Goal: Communication & Community: Answer question/provide support

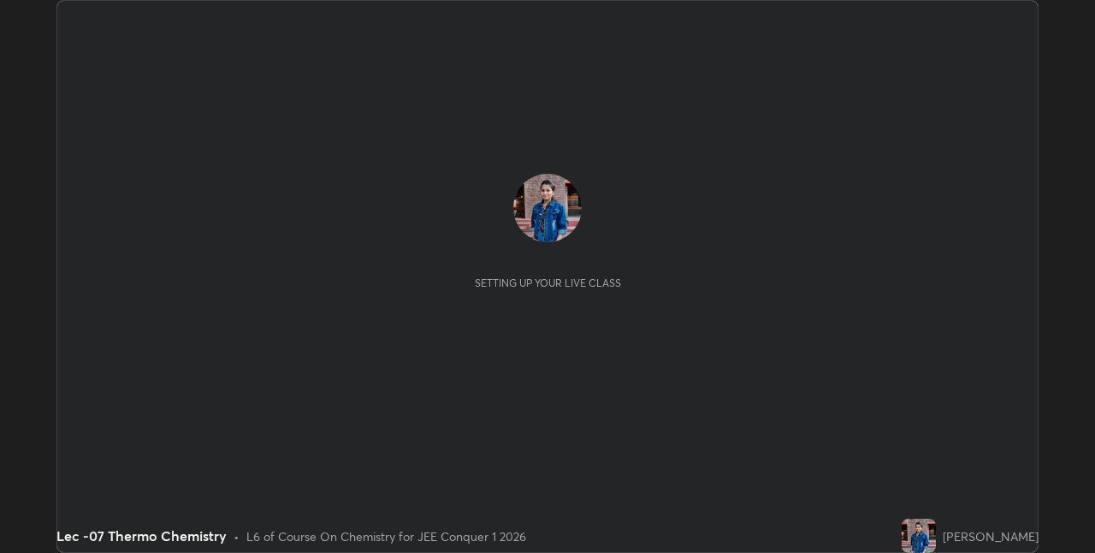
scroll to position [553, 1094]
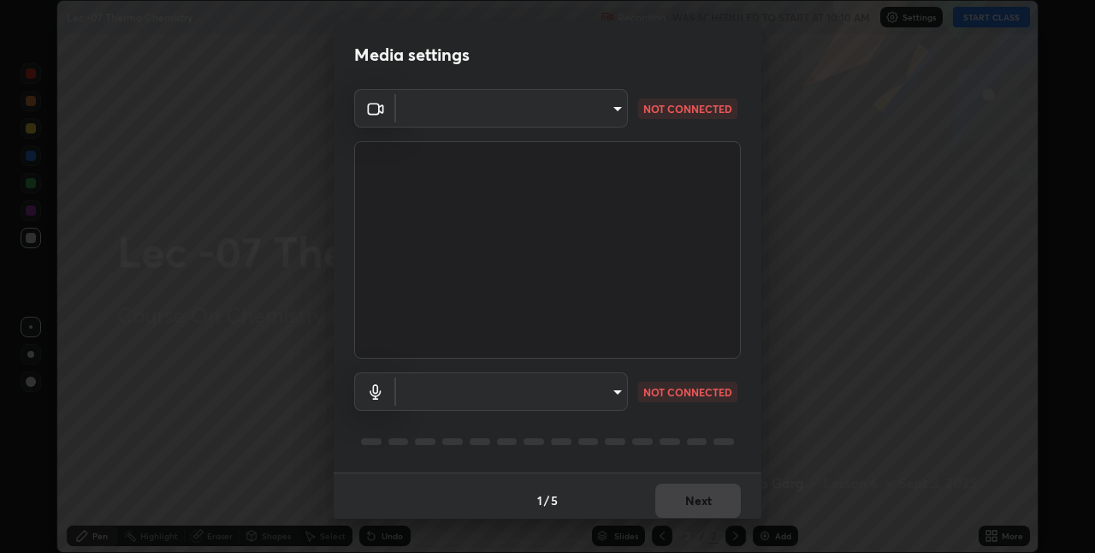
type input "e3e6fd13ef799cde5c9b7fe6f458d6ed022969fe6ce261ce3c0e119950d75ad9"
type input "default"
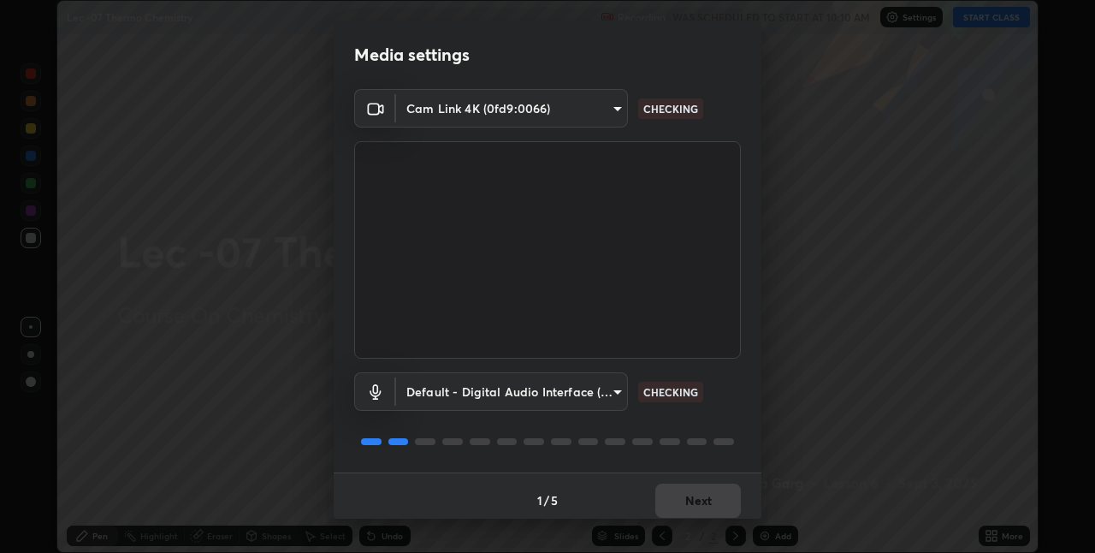
scroll to position [9, 0]
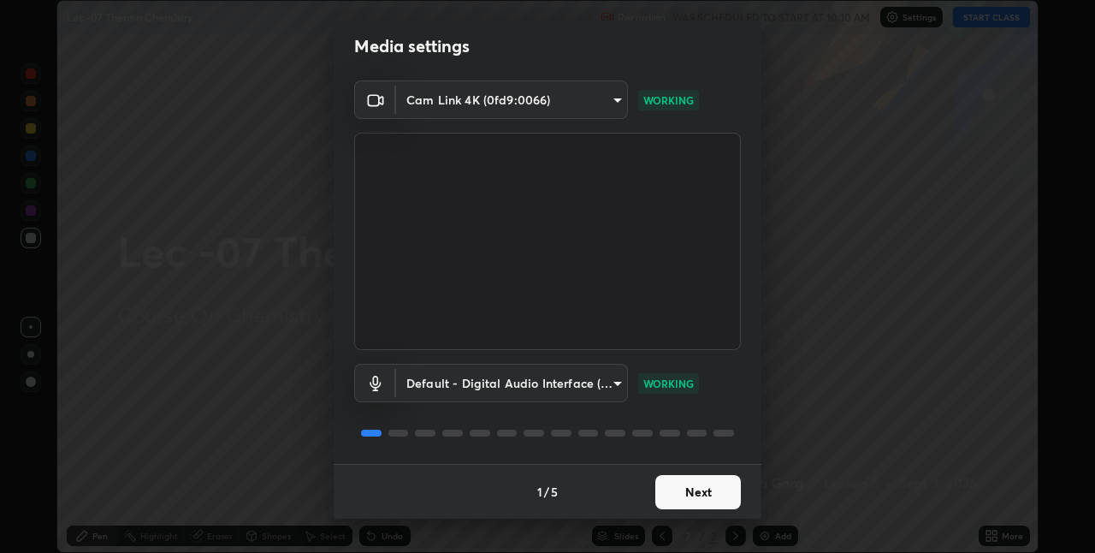
click at [703, 496] on button "Next" at bounding box center [698, 492] width 86 height 34
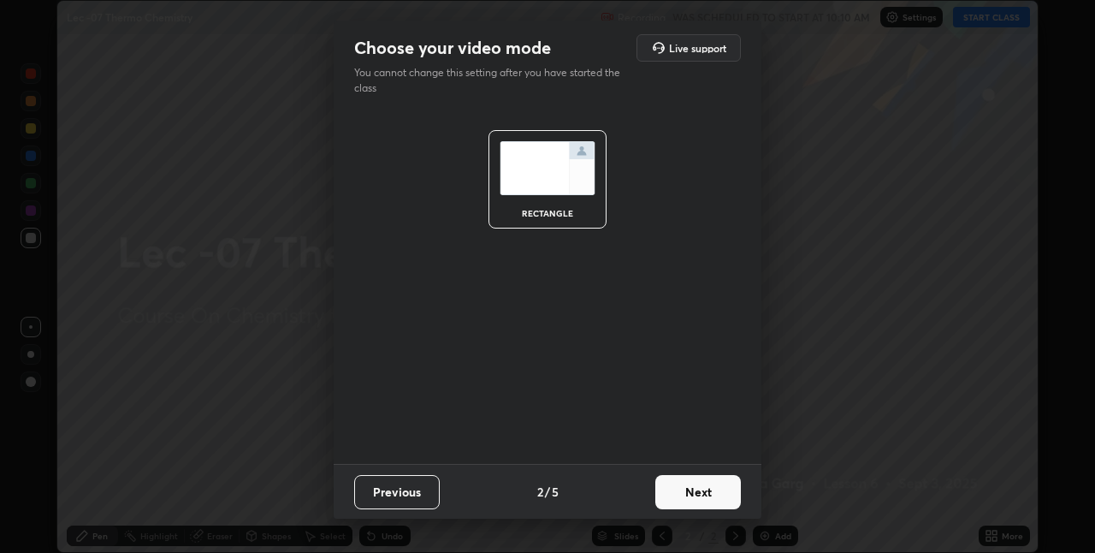
scroll to position [0, 0]
click at [686, 495] on button "Next" at bounding box center [698, 492] width 86 height 34
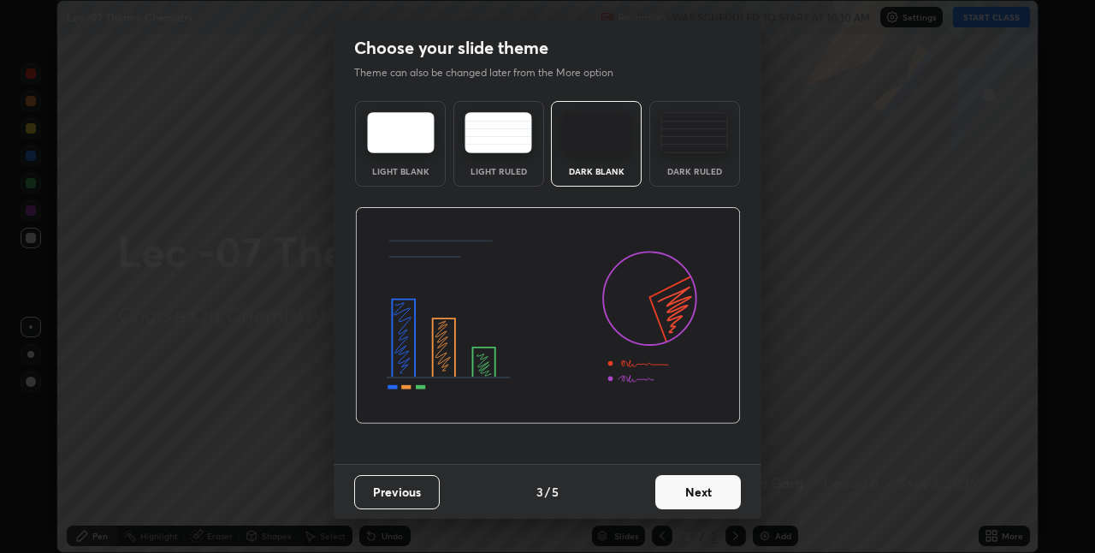
click at [691, 495] on button "Next" at bounding box center [698, 492] width 86 height 34
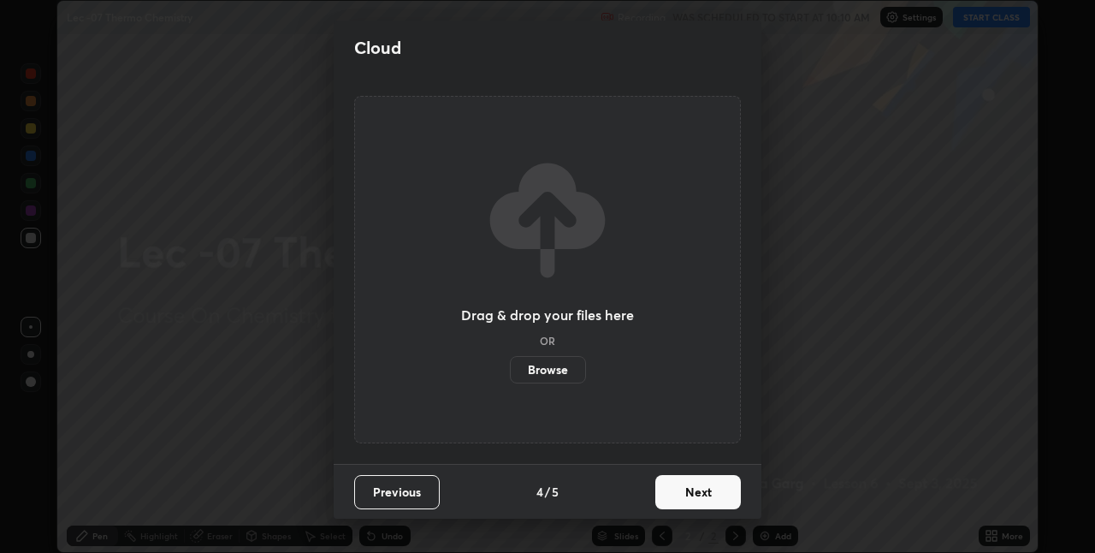
click at [691, 487] on button "Next" at bounding box center [698, 492] width 86 height 34
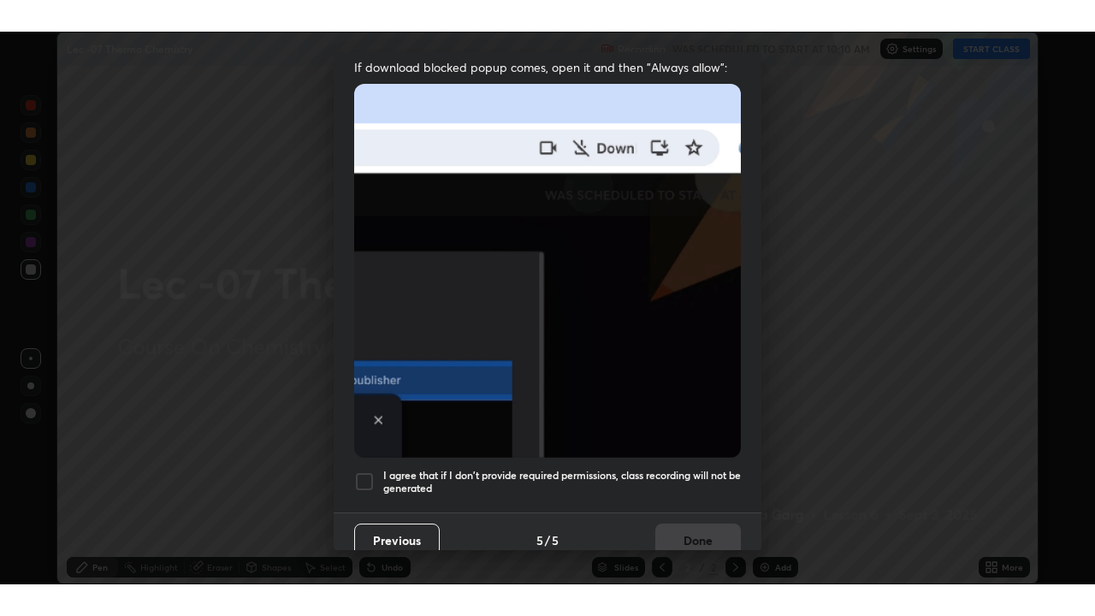
scroll to position [358, 0]
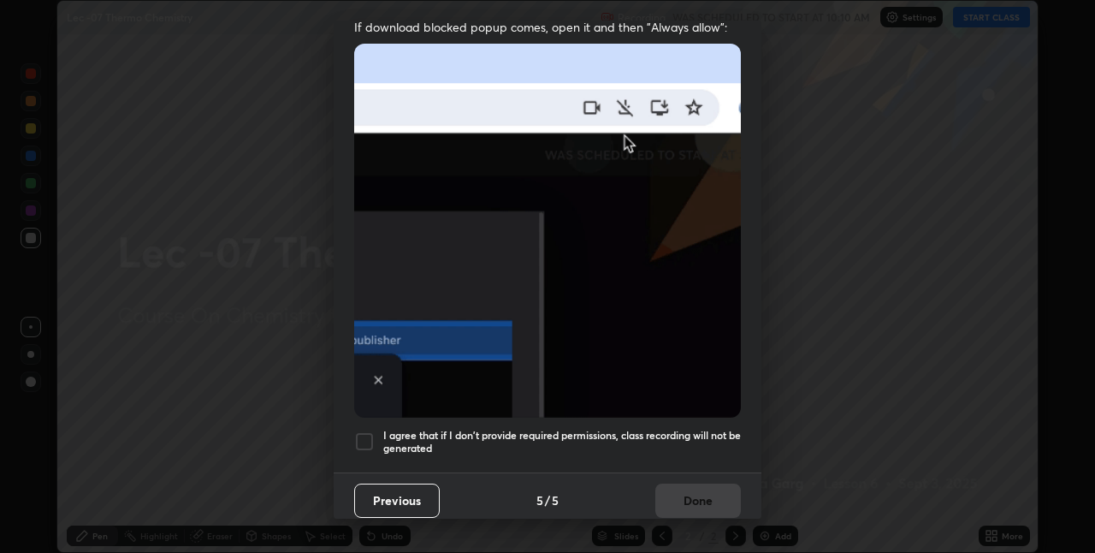
click at [366, 432] on div at bounding box center [364, 441] width 21 height 21
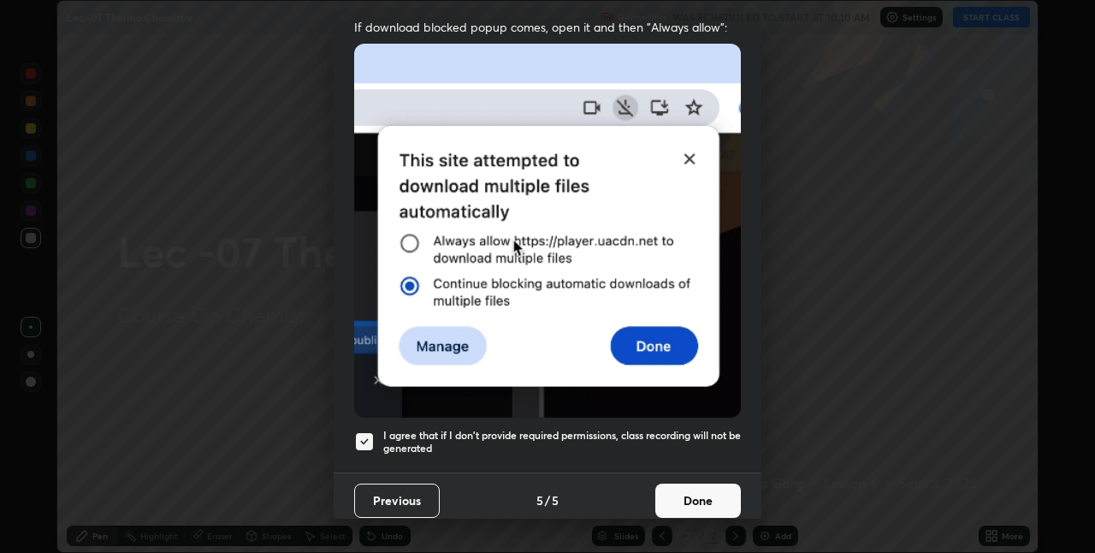
click at [685, 483] on button "Done" at bounding box center [698, 500] width 86 height 34
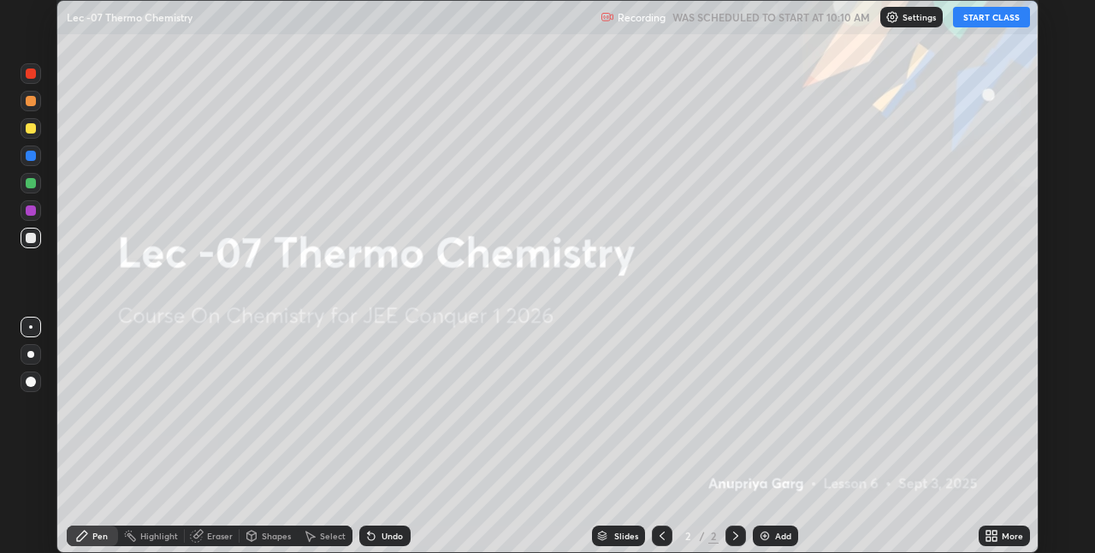
click at [988, 16] on button "START CLASS" at bounding box center [991, 17] width 77 height 21
click at [776, 531] on div "Add" at bounding box center [783, 535] width 16 height 9
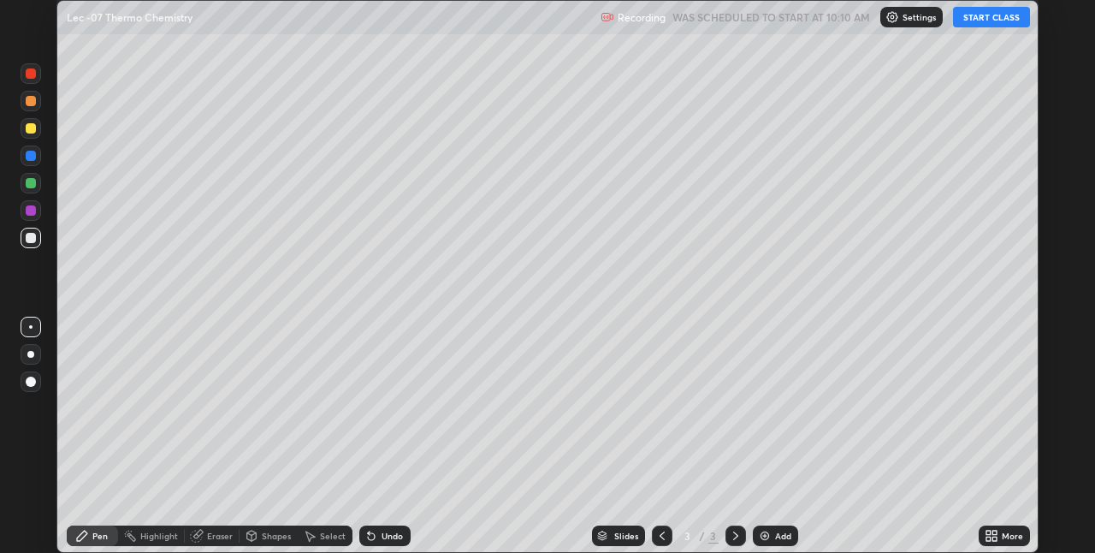
click at [1001, 535] on div "More" at bounding box center [1004, 535] width 51 height 21
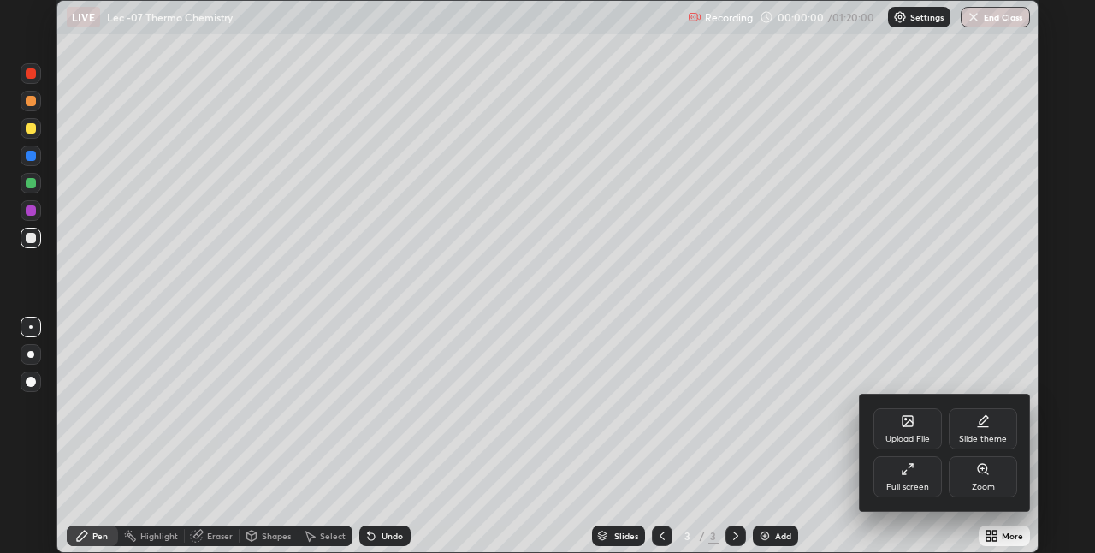
click at [902, 483] on div "Full screen" at bounding box center [907, 487] width 43 height 9
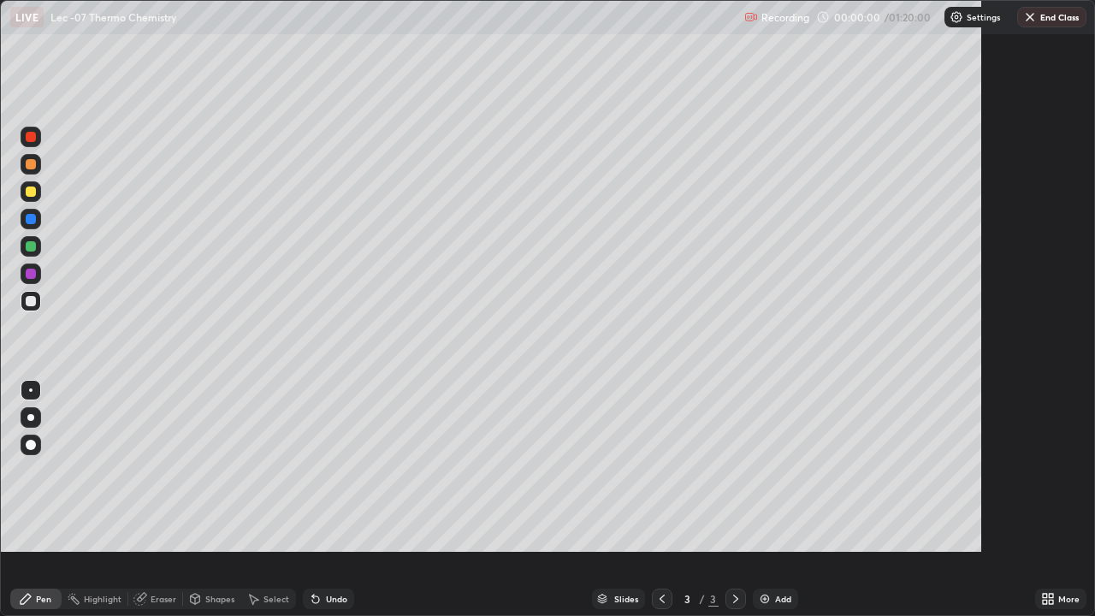
scroll to position [616, 1095]
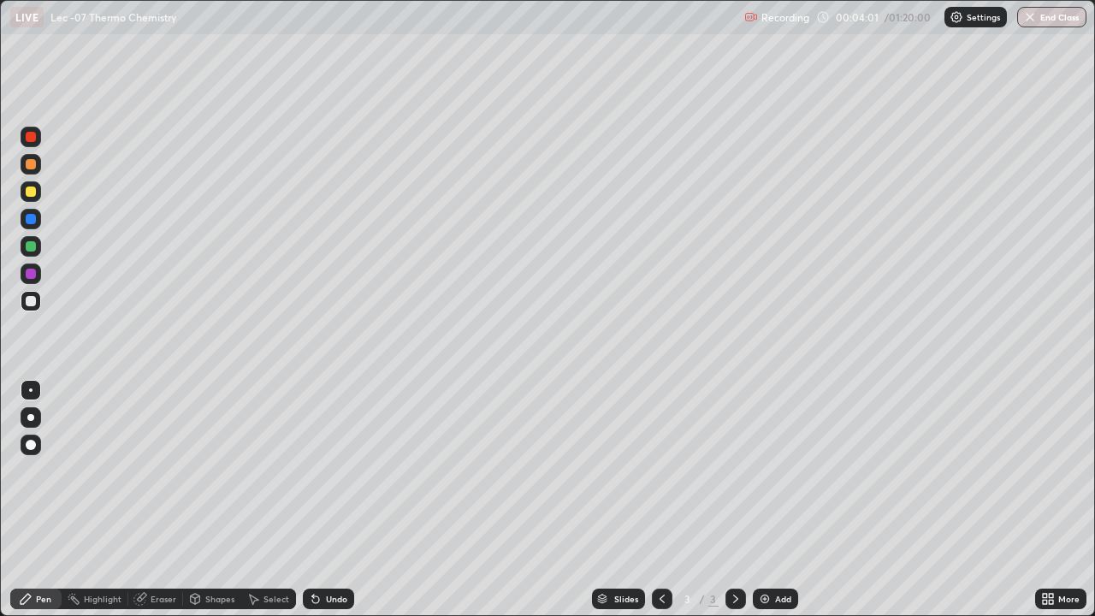
click at [153, 552] on div "Eraser" at bounding box center [164, 599] width 26 height 9
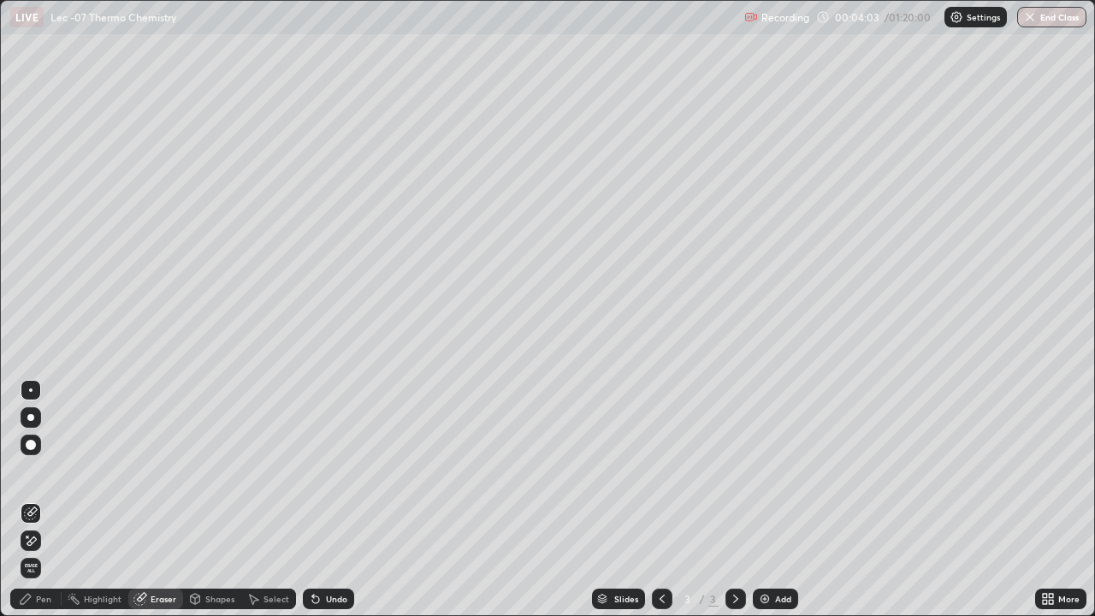
click at [50, 552] on div "Pen" at bounding box center [43, 599] width 15 height 9
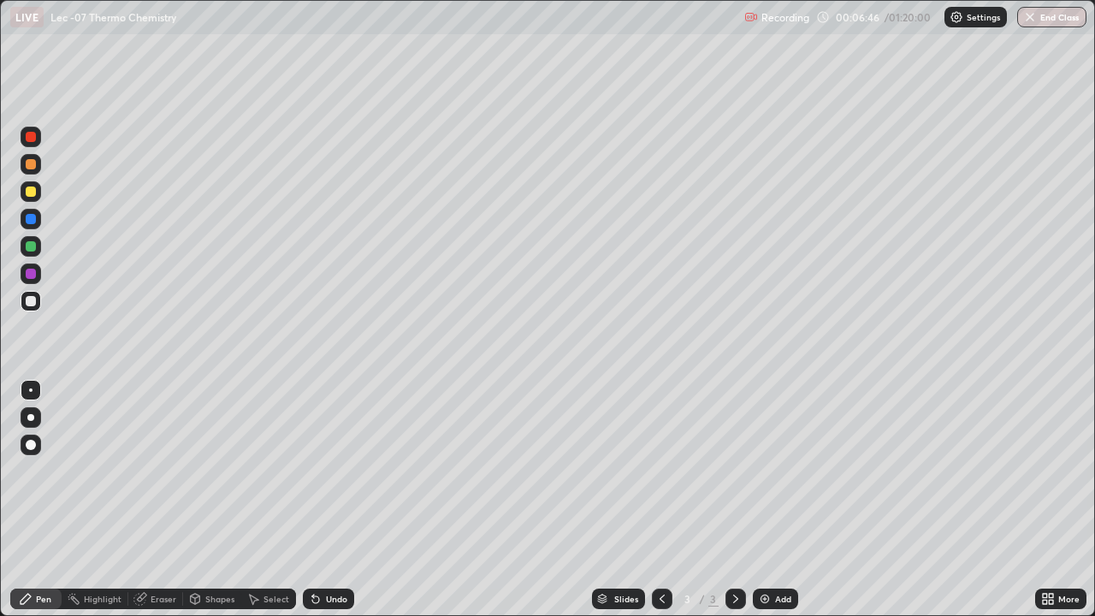
click at [33, 196] on div at bounding box center [31, 192] width 10 height 10
click at [37, 305] on div at bounding box center [31, 301] width 21 height 21
click at [773, 552] on div "Add" at bounding box center [775, 599] width 45 height 21
click at [652, 552] on div at bounding box center [662, 599] width 21 height 21
click at [734, 552] on icon at bounding box center [736, 599] width 14 height 14
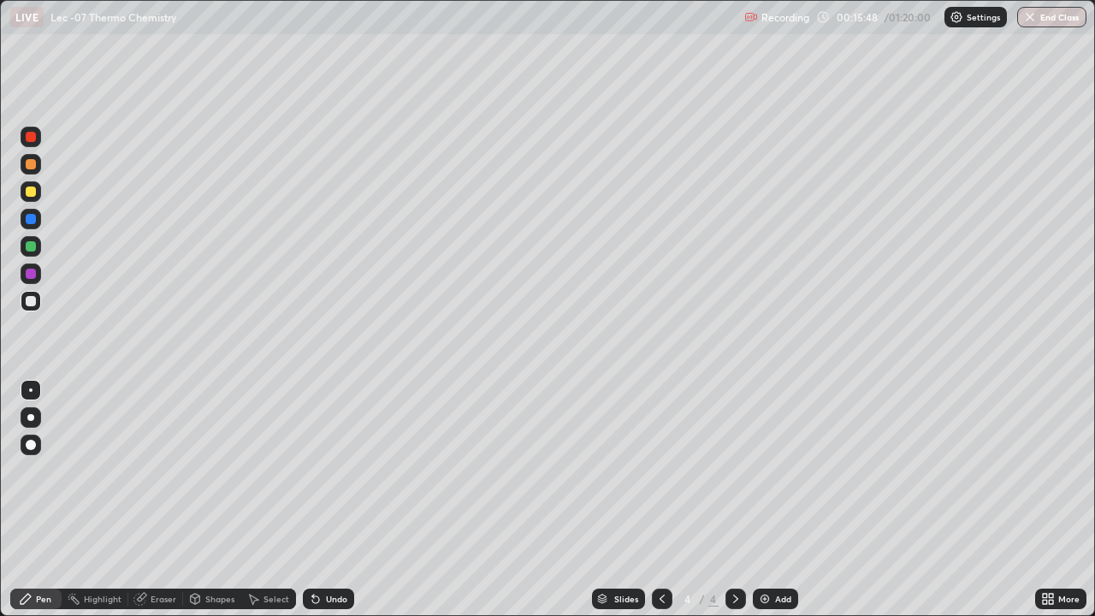
click at [776, 552] on div "Add" at bounding box center [783, 599] width 16 height 9
click at [37, 193] on div at bounding box center [31, 191] width 21 height 21
click at [38, 305] on div at bounding box center [31, 301] width 21 height 21
click at [775, 552] on div "Add" at bounding box center [783, 599] width 16 height 9
click at [151, 552] on div "Eraser" at bounding box center [164, 599] width 26 height 9
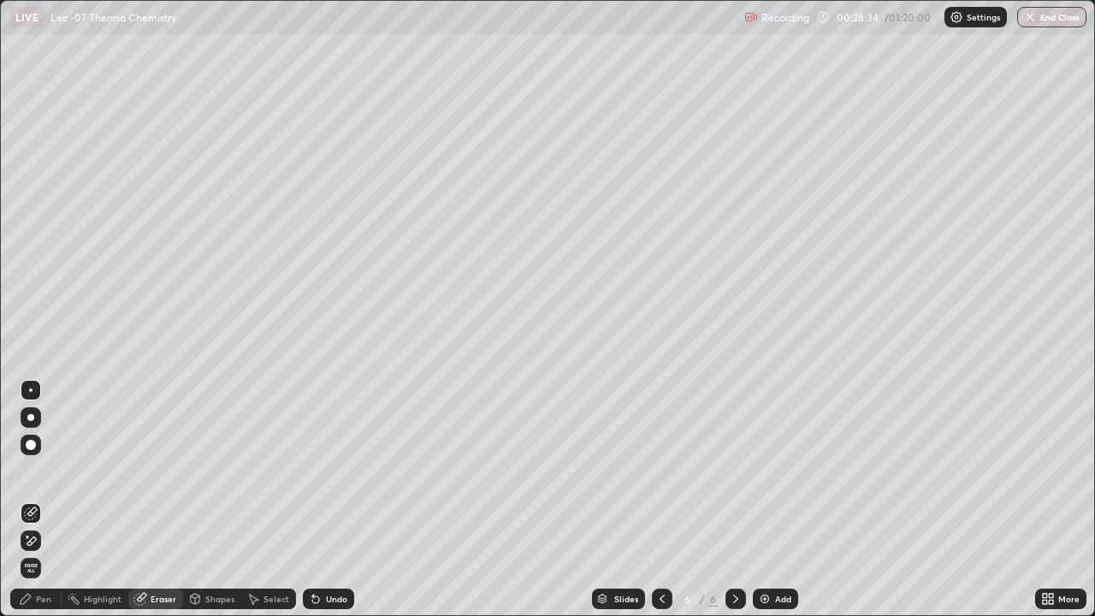
click at [44, 552] on div "Pen" at bounding box center [43, 599] width 15 height 9
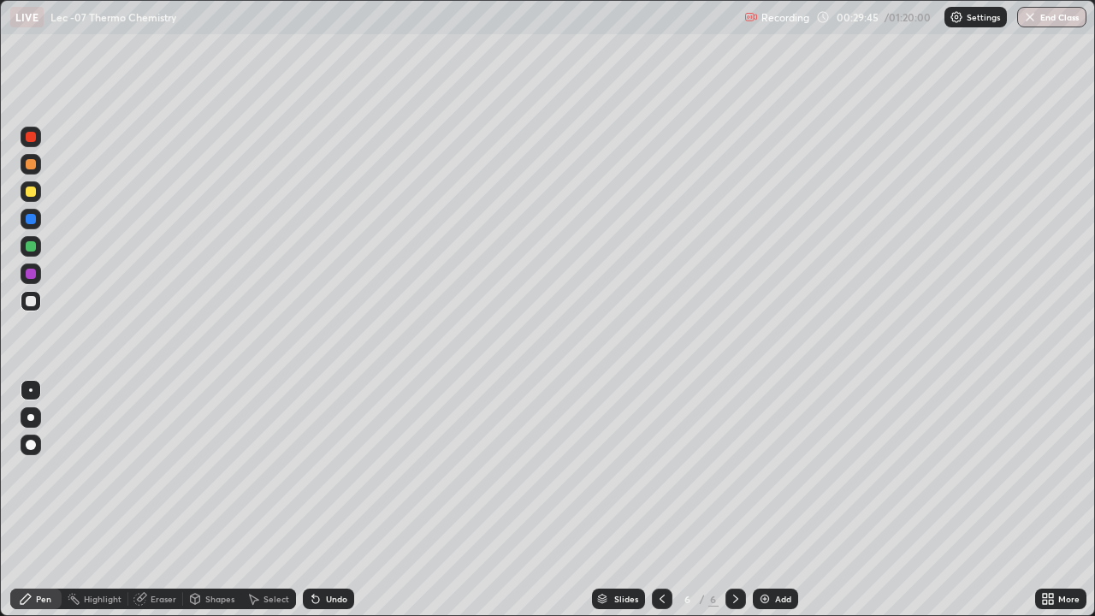
click at [264, 552] on div "Select" at bounding box center [277, 599] width 26 height 9
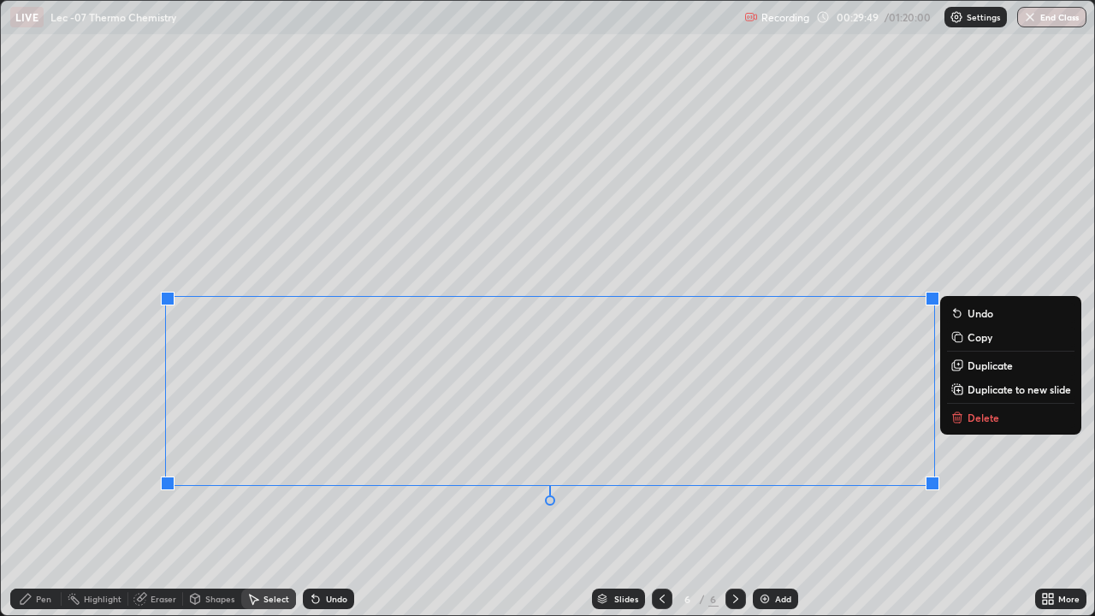
click at [523, 552] on div "0 ° Undo Copy Duplicate Duplicate to new slide Delete" at bounding box center [548, 308] width 1094 height 614
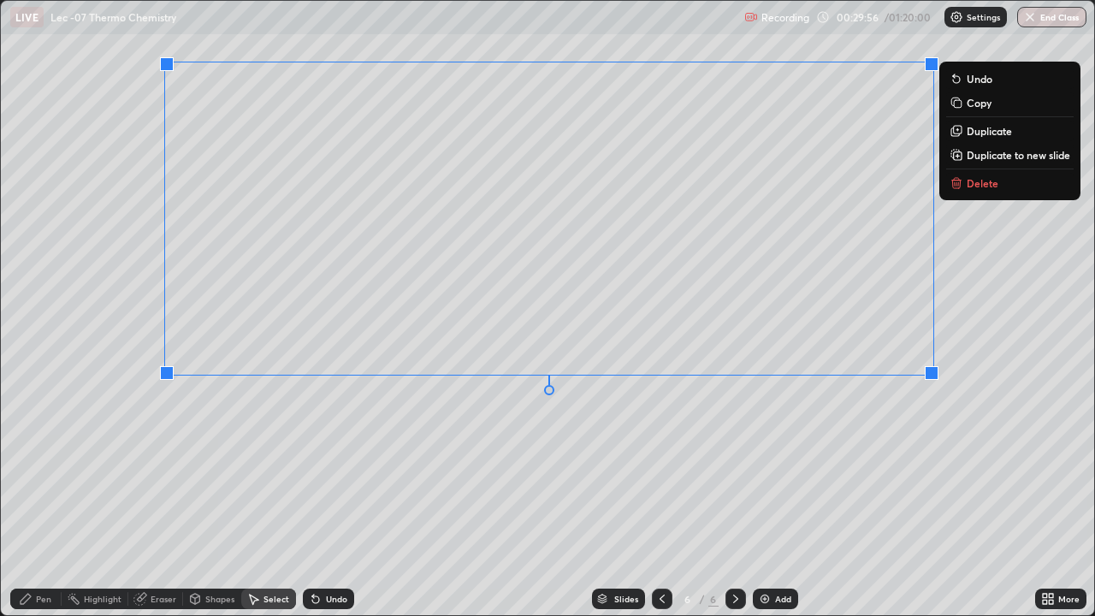
click at [780, 464] on div "0 ° Undo Copy Duplicate Duplicate to new slide Delete" at bounding box center [548, 308] width 1094 height 614
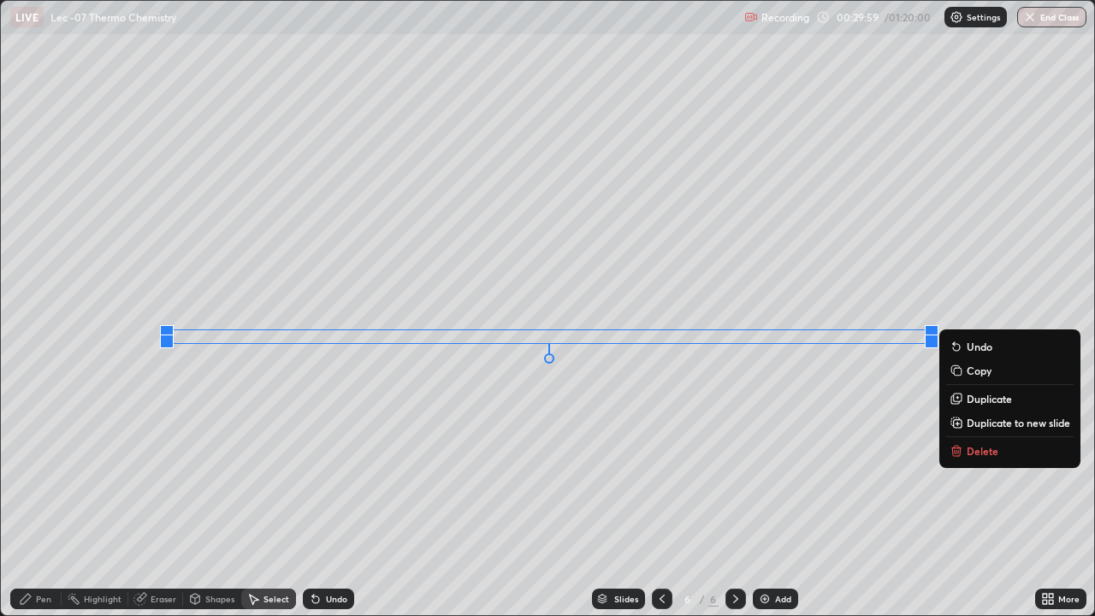
click at [42, 552] on div "Pen" at bounding box center [35, 599] width 51 height 21
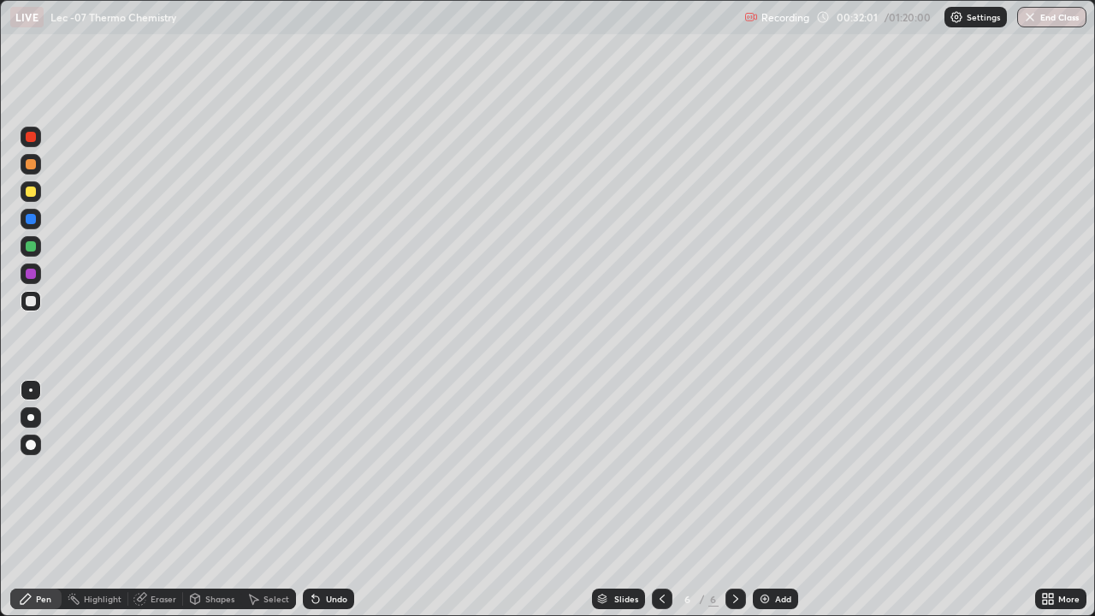
click at [172, 552] on div "Eraser" at bounding box center [155, 599] width 55 height 21
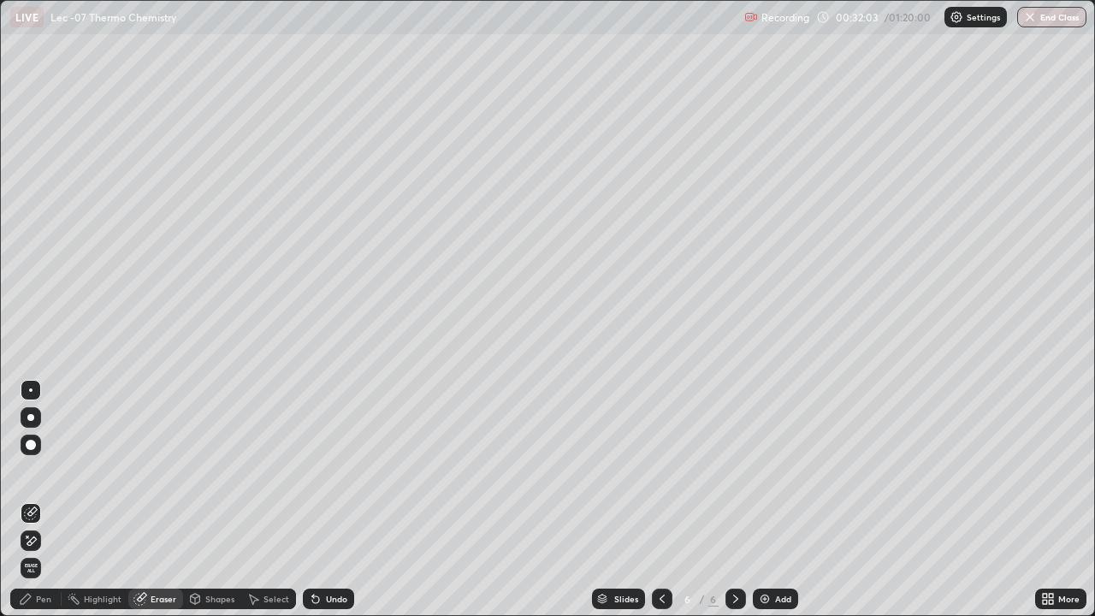
click at [44, 552] on div "Pen" at bounding box center [43, 599] width 15 height 9
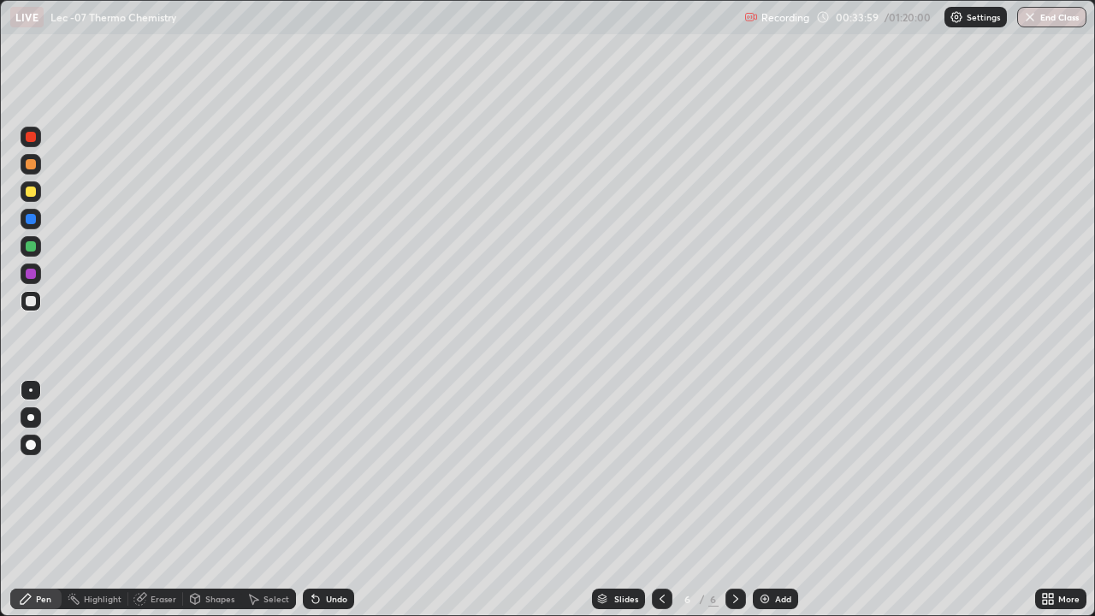
click at [794, 552] on div "Add" at bounding box center [775, 599] width 45 height 21
click at [147, 552] on div "Eraser" at bounding box center [155, 599] width 55 height 21
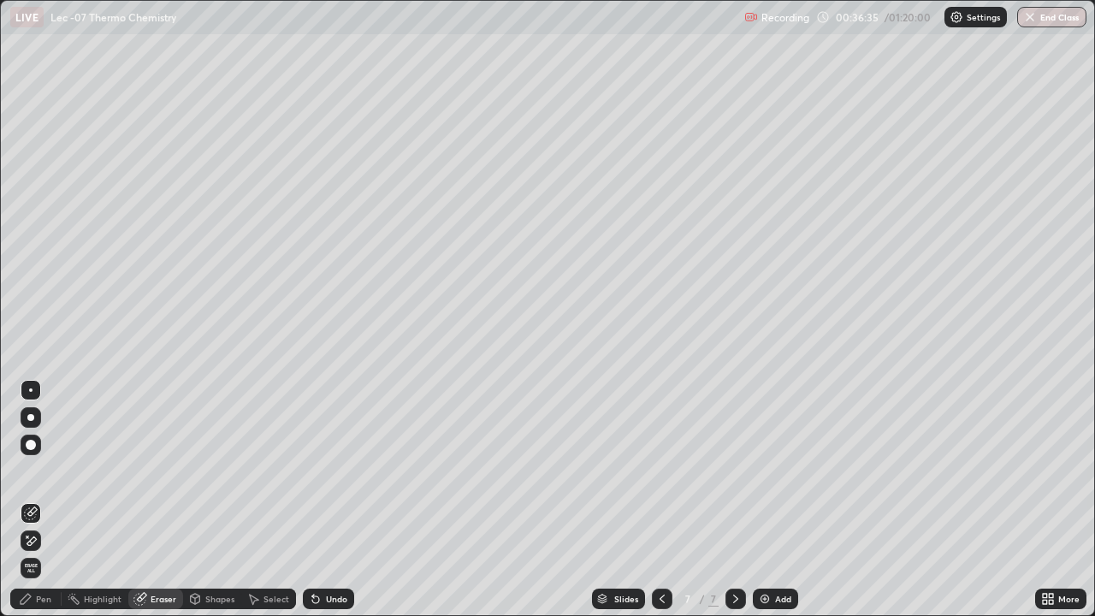
click at [39, 552] on div "Pen" at bounding box center [43, 599] width 15 height 9
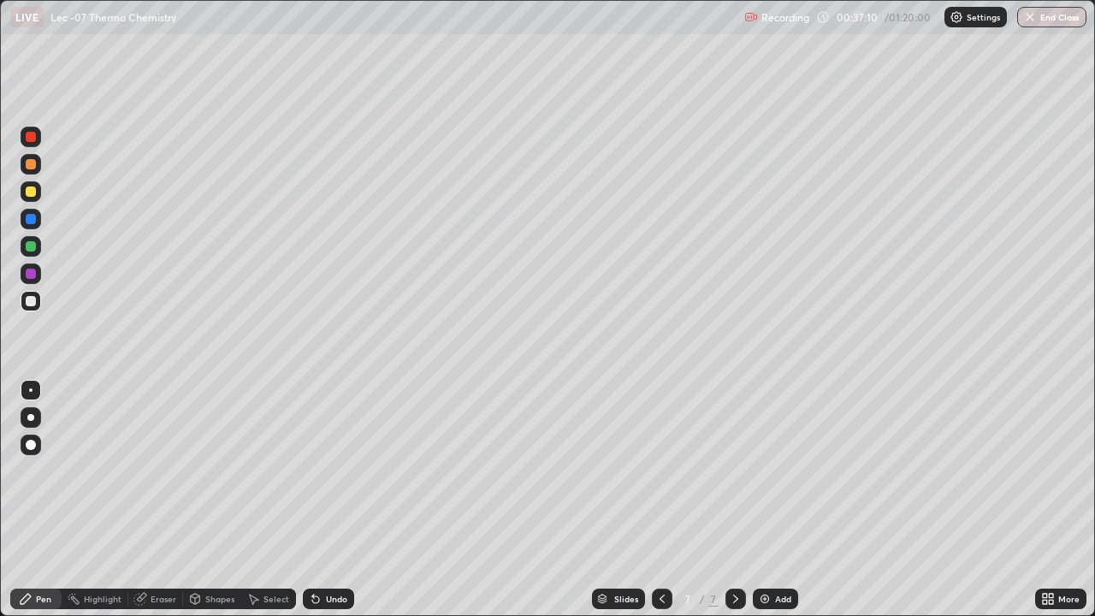
click at [168, 552] on div "Eraser" at bounding box center [164, 599] width 26 height 9
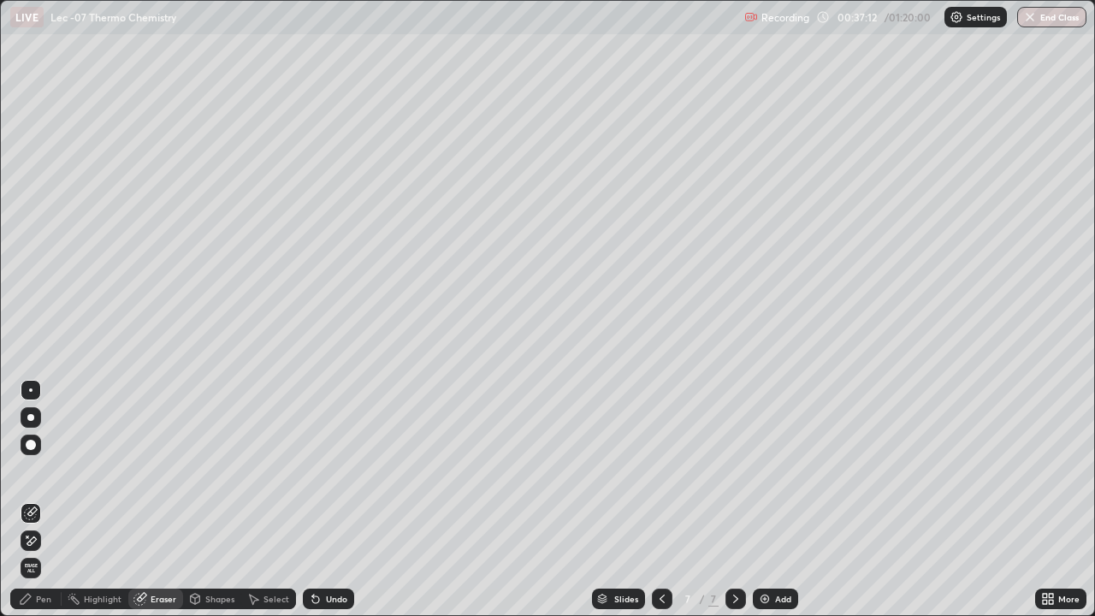
click at [43, 552] on div "Pen" at bounding box center [43, 599] width 15 height 9
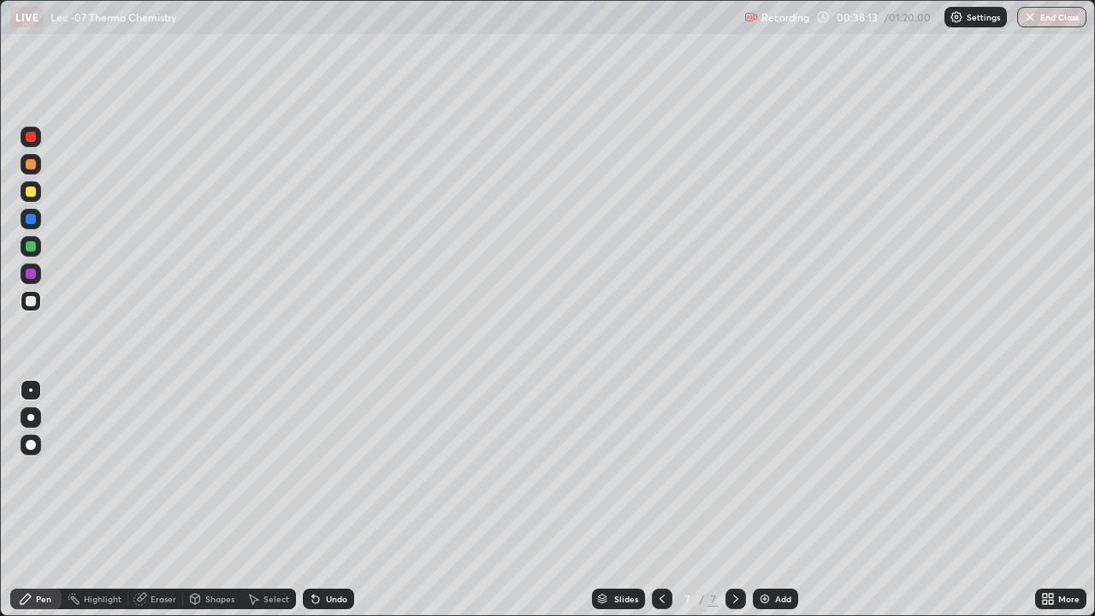
click at [769, 552] on img at bounding box center [765, 599] width 14 height 14
click at [162, 552] on div "Eraser" at bounding box center [164, 599] width 26 height 9
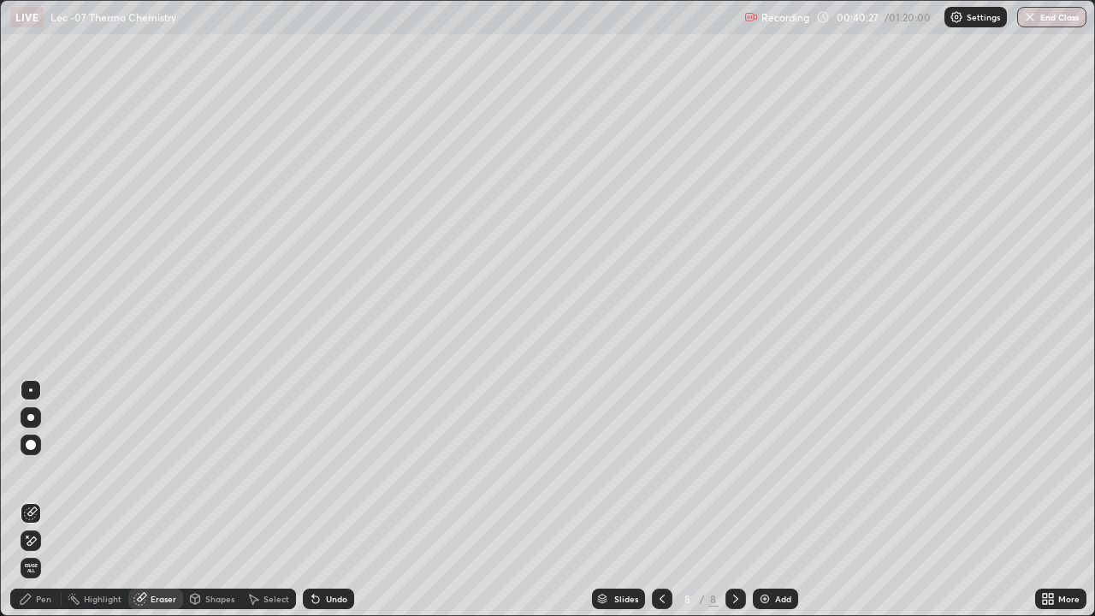
click at [35, 552] on div "Pen" at bounding box center [35, 599] width 51 height 21
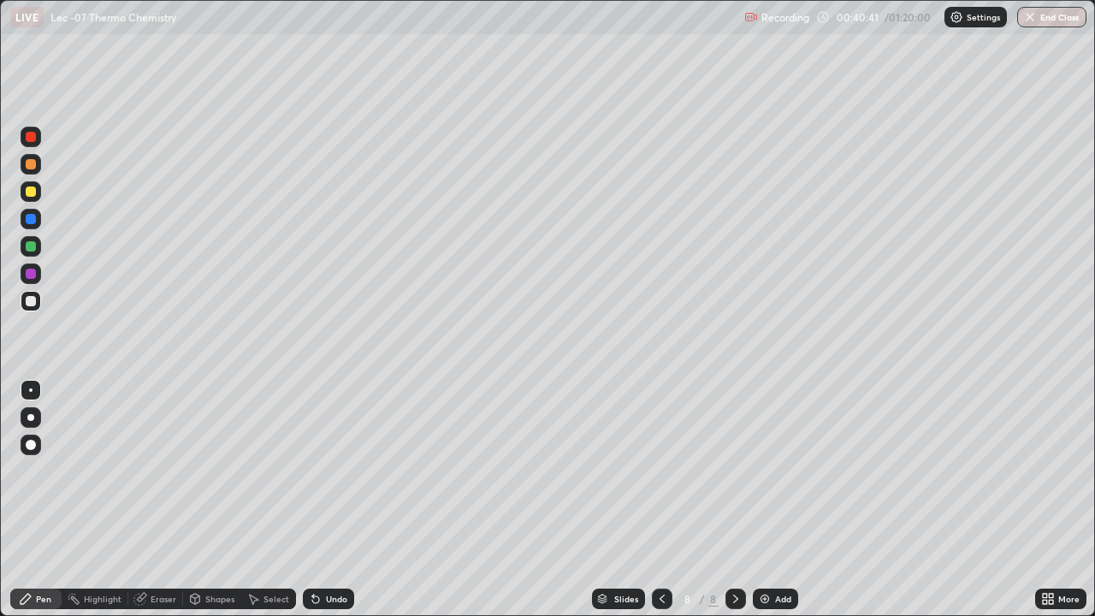
click at [153, 552] on div "Eraser" at bounding box center [164, 599] width 26 height 9
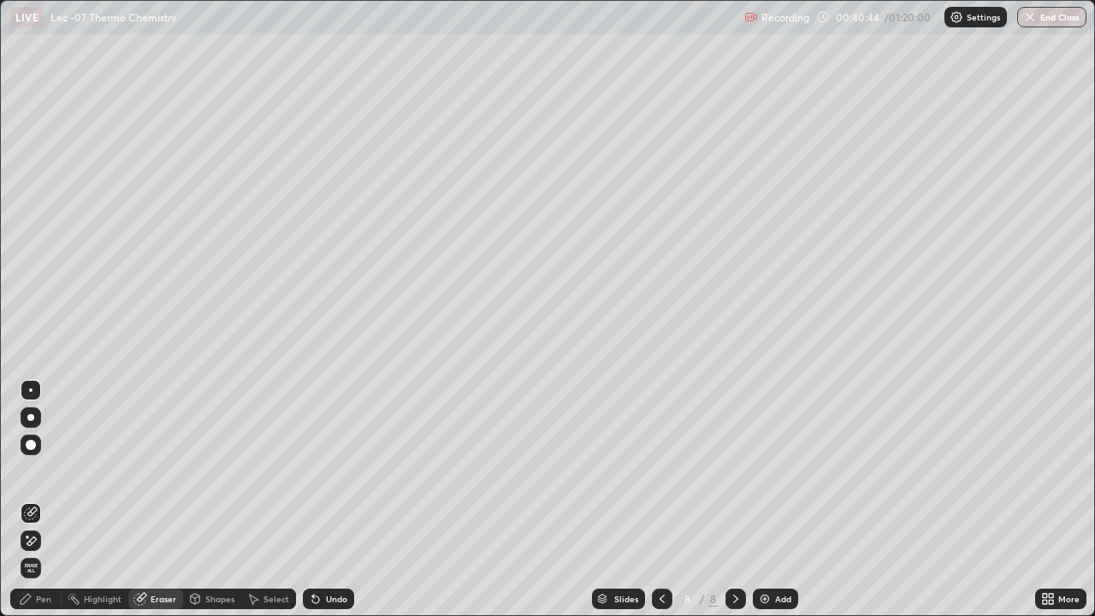
click at [50, 552] on div "Pen" at bounding box center [43, 599] width 15 height 9
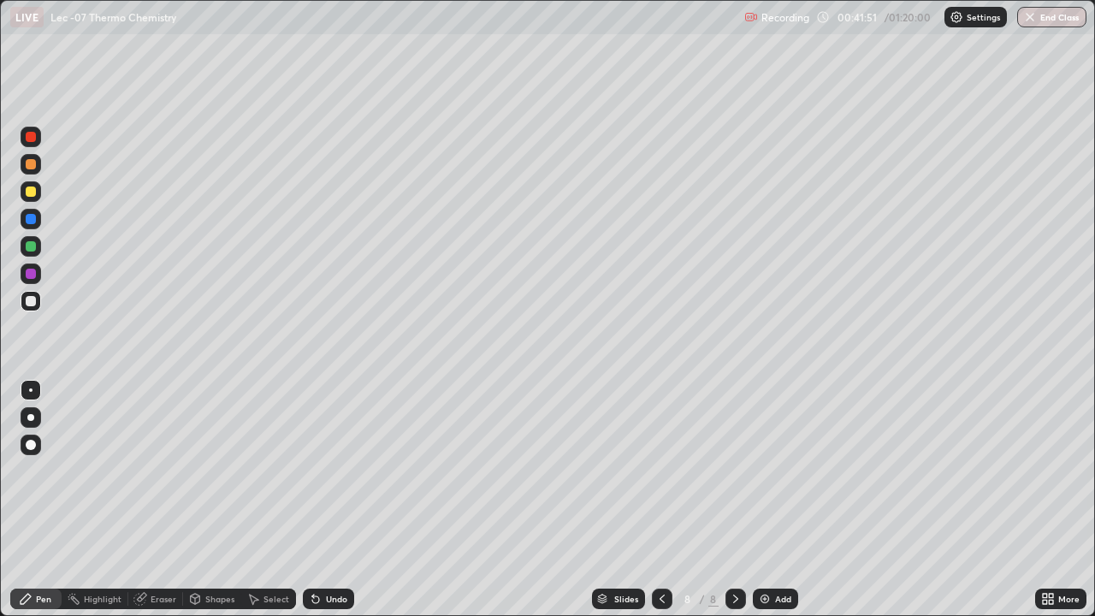
click at [149, 552] on div "Eraser" at bounding box center [155, 599] width 55 height 21
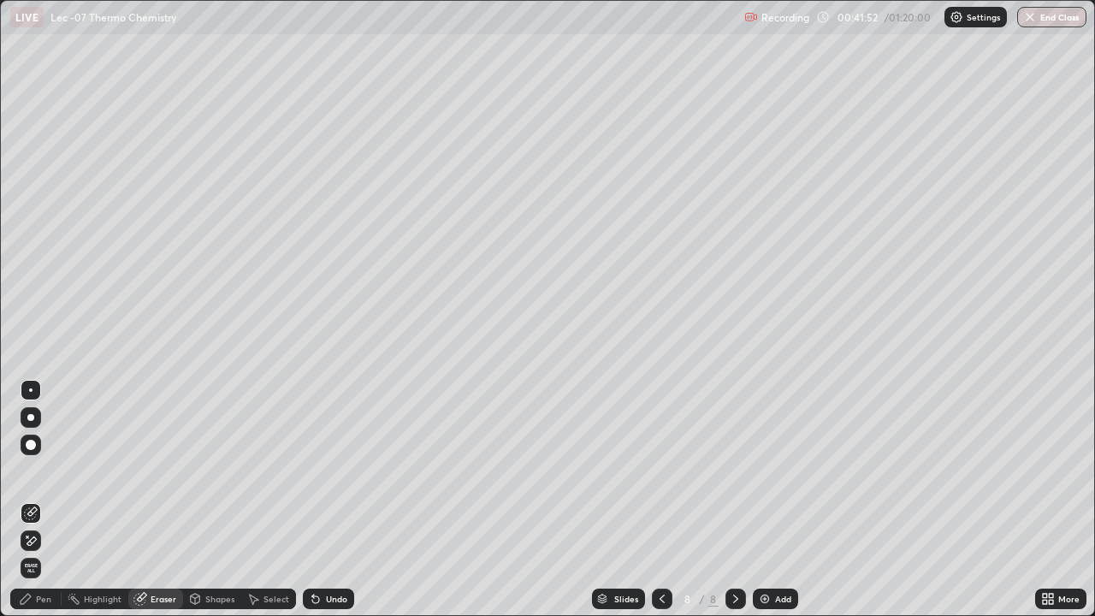
click at [45, 552] on div "Pen" at bounding box center [43, 599] width 15 height 9
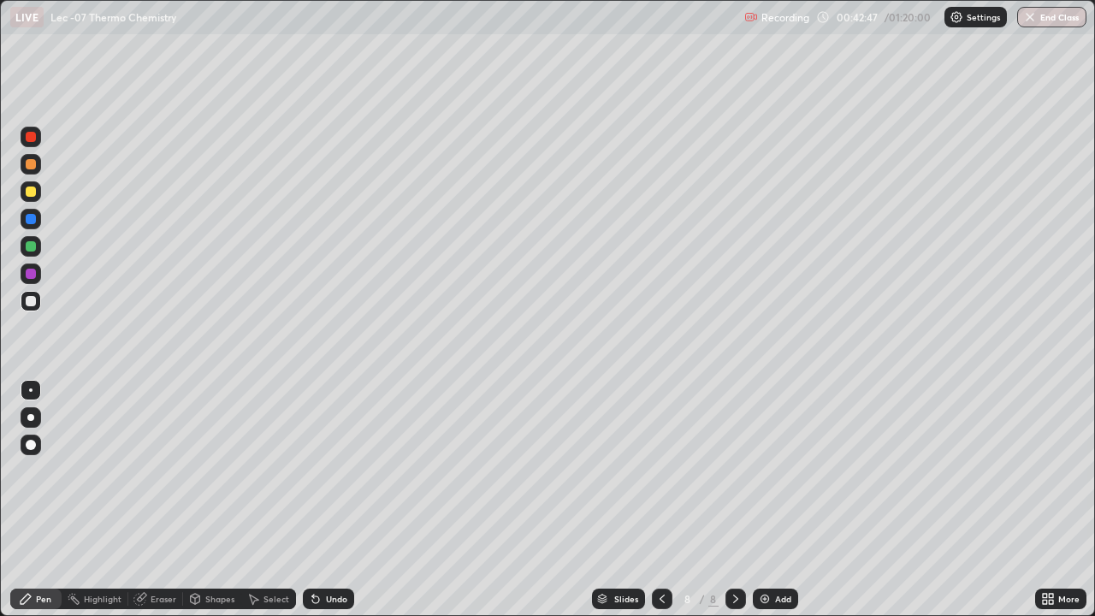
click at [169, 552] on div "Eraser" at bounding box center [164, 599] width 26 height 9
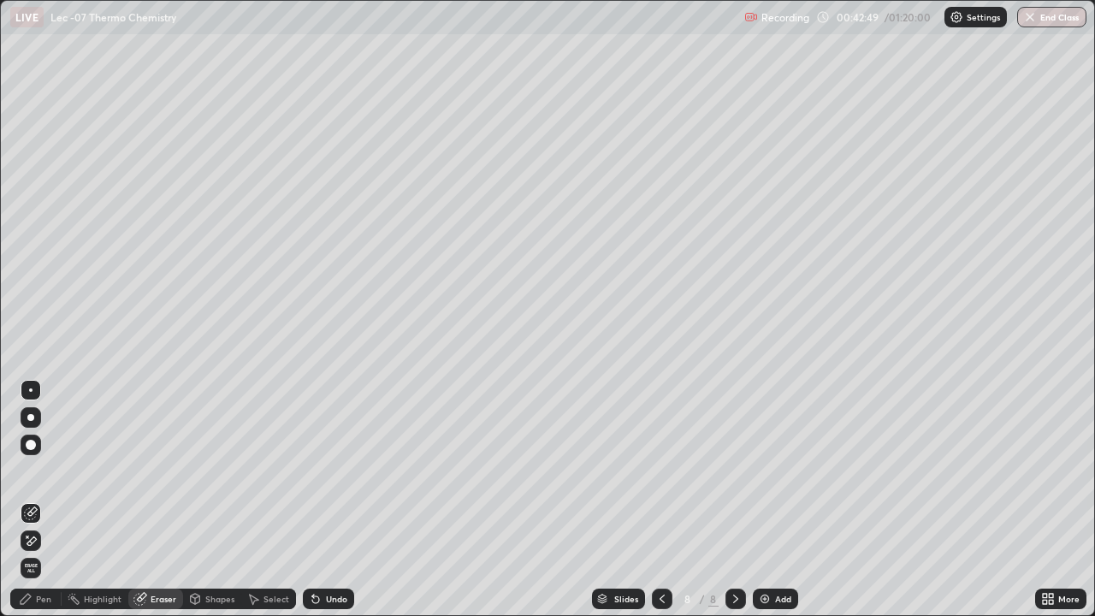
click at [38, 552] on div "Pen" at bounding box center [43, 599] width 15 height 9
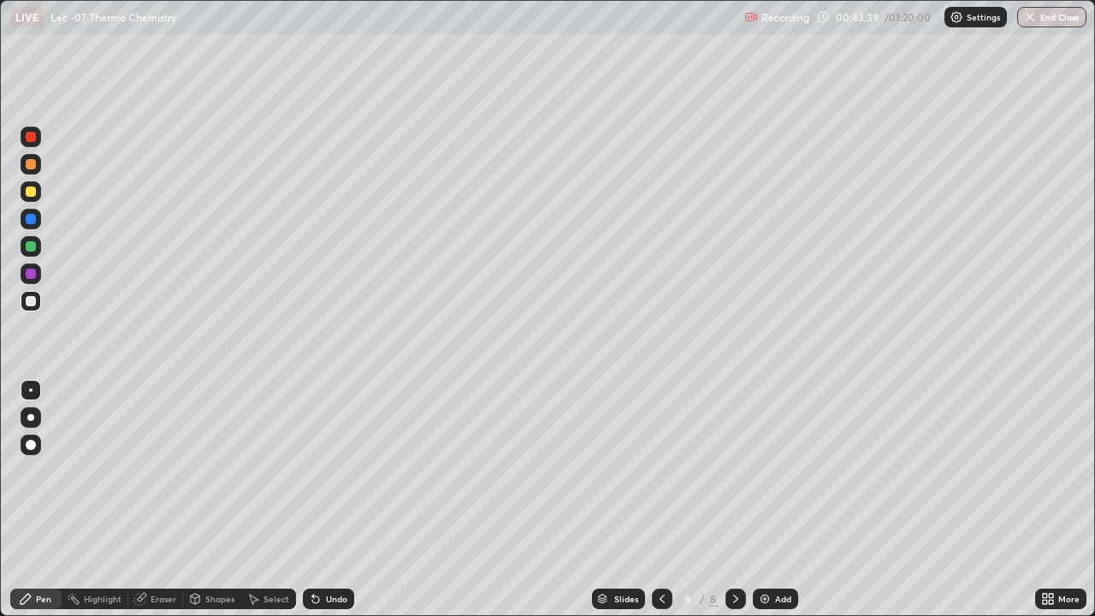
click at [734, 552] on icon at bounding box center [736, 599] width 14 height 14
click at [770, 552] on img at bounding box center [765, 599] width 14 height 14
click at [39, 193] on div at bounding box center [31, 191] width 21 height 21
click at [39, 300] on div at bounding box center [31, 301] width 21 height 21
click at [157, 552] on div "Eraser" at bounding box center [164, 599] width 26 height 9
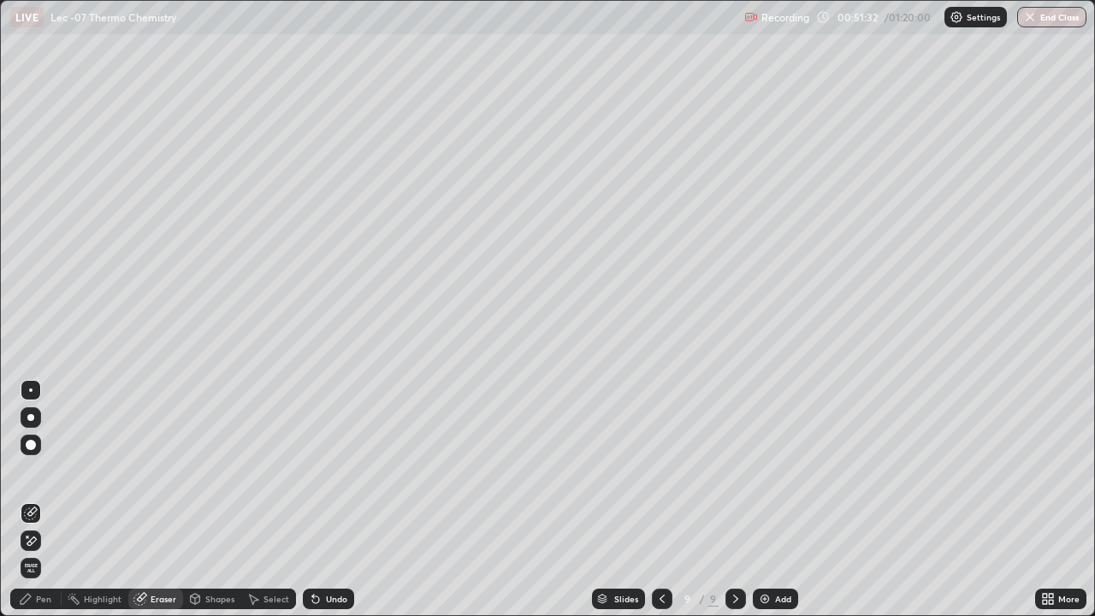
click at [46, 552] on div "Pen" at bounding box center [43, 599] width 15 height 9
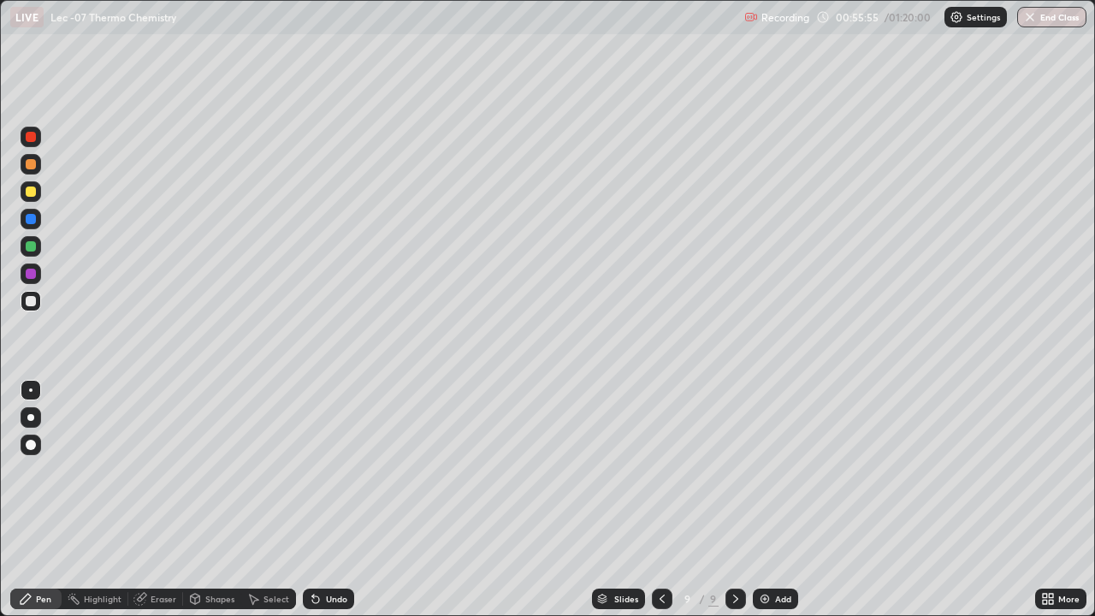
click at [773, 552] on div "Add" at bounding box center [775, 599] width 45 height 21
click at [1051, 21] on button "End Class" at bounding box center [1053, 17] width 68 height 21
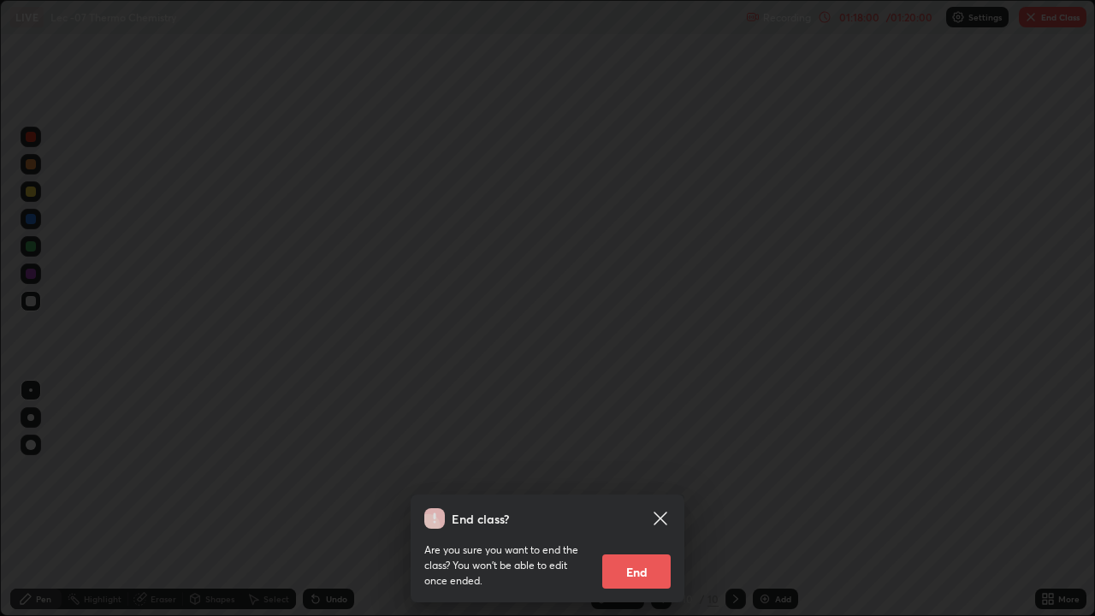
click at [632, 552] on button "End" at bounding box center [636, 571] width 68 height 34
